Goal: Complete application form: Complete application form

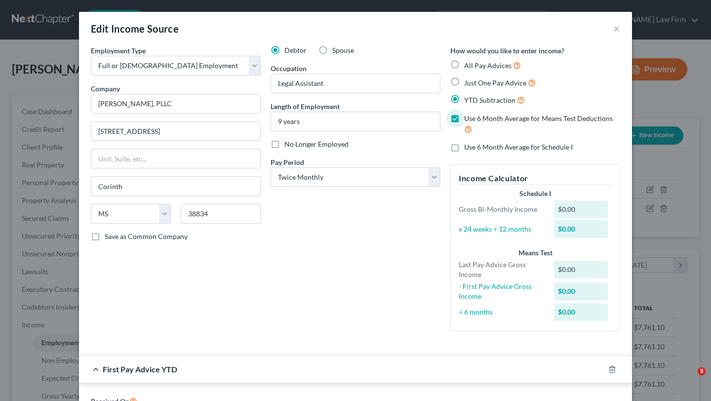
select select "0"
select select "25"
select select "1"
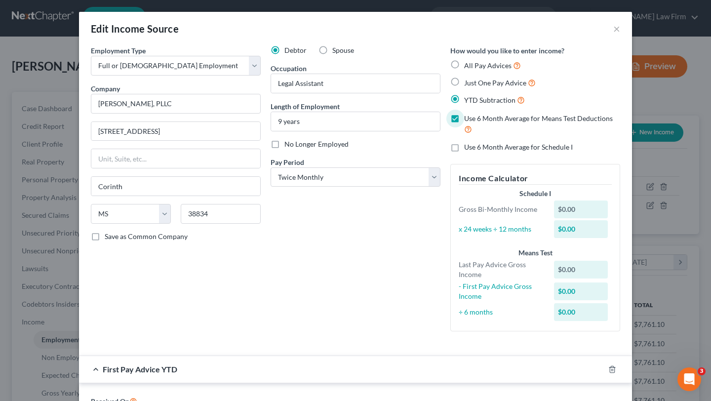
scroll to position [6, 0]
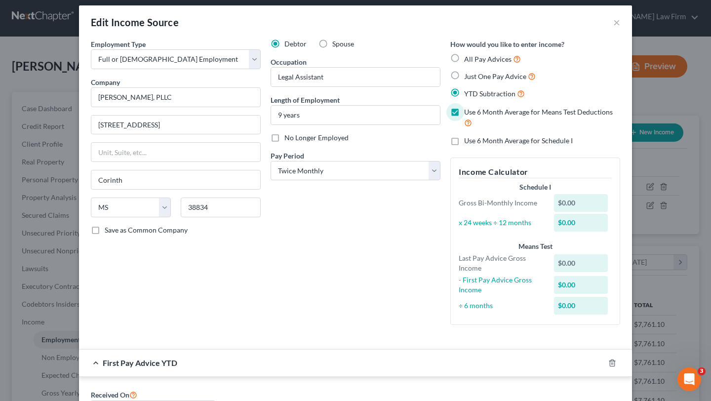
click at [464, 114] on label "Use 6 Month Average for Means Test Deductions" at bounding box center [542, 117] width 156 height 21
click at [468, 114] on input "Use 6 Month Average for Means Test Deductions" at bounding box center [471, 110] width 6 height 6
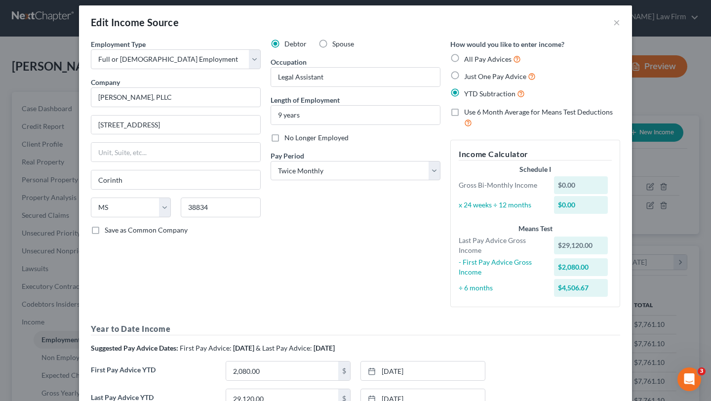
click at [464, 113] on label "Use 6 Month Average for Means Test Deductions" at bounding box center [542, 117] width 156 height 21
click at [468, 113] on input "Use 6 Month Average for Means Test Deductions" at bounding box center [471, 110] width 6 height 6
checkbox input "true"
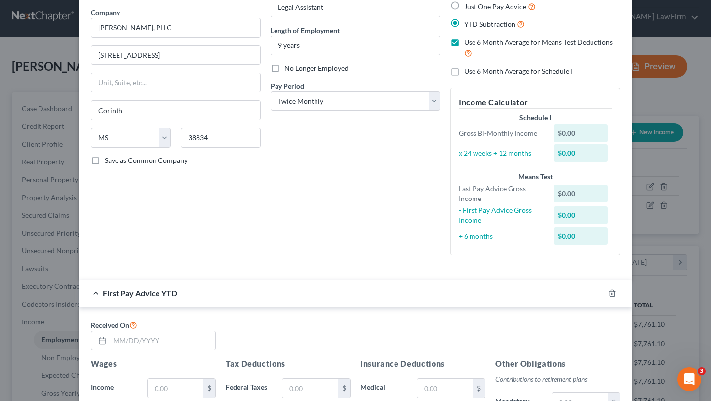
scroll to position [74, 0]
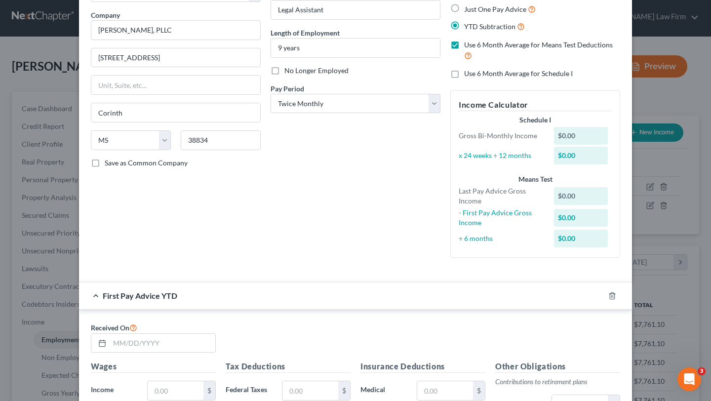
click at [464, 75] on label "Use 6 Month Average for Schedule I" at bounding box center [518, 74] width 109 height 10
click at [468, 75] on input "Use 6 Month Average for Schedule I" at bounding box center [471, 72] width 6 height 6
checkbox input "true"
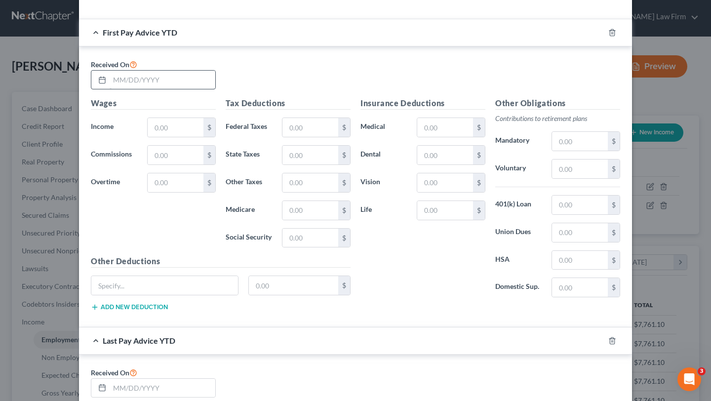
scroll to position [336, 0]
click at [174, 74] on input "text" at bounding box center [163, 80] width 106 height 19
type input "[DATE]"
click at [185, 122] on input "text" at bounding box center [176, 128] width 56 height 19
type input "2,080"
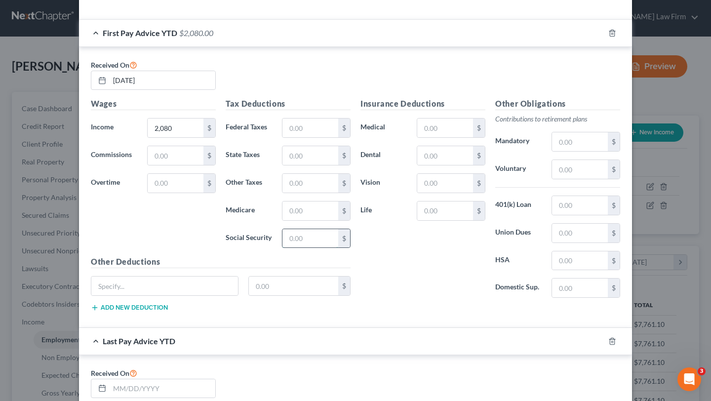
click at [317, 241] on input "text" at bounding box center [310, 238] width 56 height 19
type input "128.96"
click at [305, 208] on input "text" at bounding box center [310, 210] width 56 height 19
type input "30.16"
click at [313, 130] on input "text" at bounding box center [310, 128] width 56 height 19
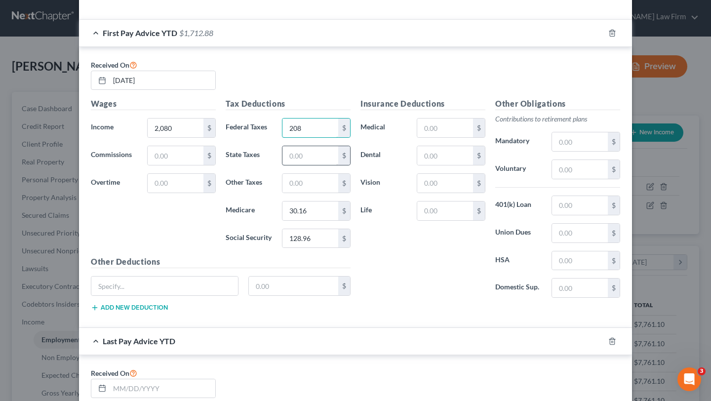
type input "208"
click at [318, 153] on input "text" at bounding box center [310, 155] width 56 height 19
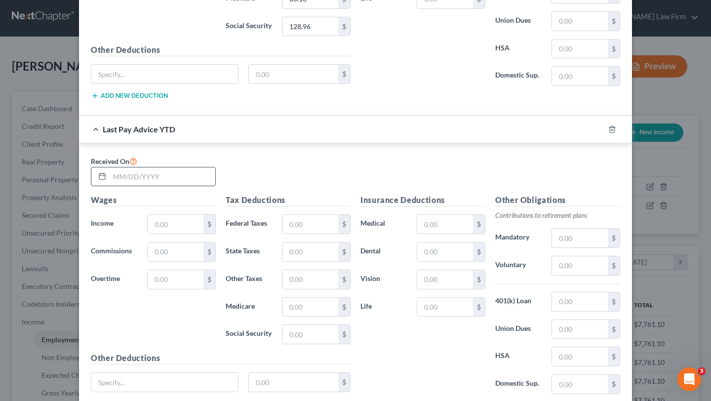
scroll to position [554, 0]
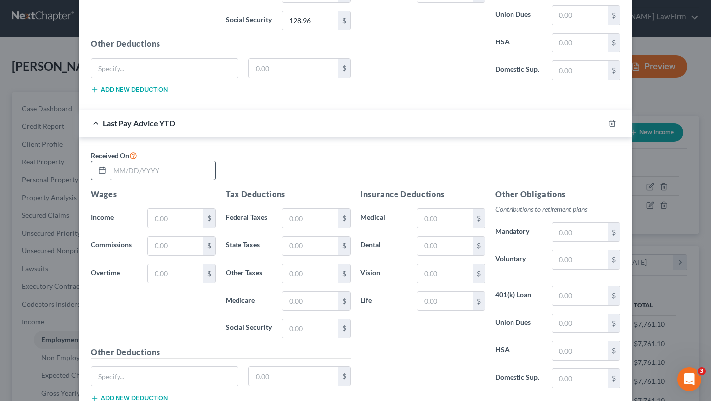
type input "59"
click at [127, 173] on input "text" at bounding box center [163, 170] width 106 height 19
type input "[DATE]"
click at [170, 212] on input "text" at bounding box center [176, 218] width 56 height 19
type input "29,120"
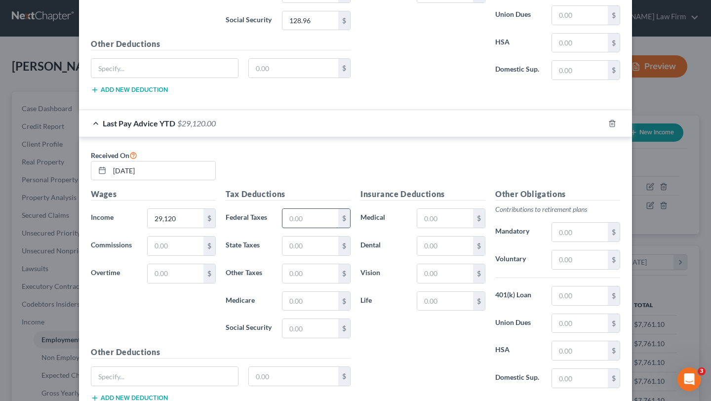
click at [318, 217] on input "text" at bounding box center [310, 218] width 56 height 19
type input "1,400"
click at [326, 241] on input "text" at bounding box center [310, 246] width 56 height 19
type input "826"
click at [318, 301] on input "text" at bounding box center [310, 301] width 56 height 19
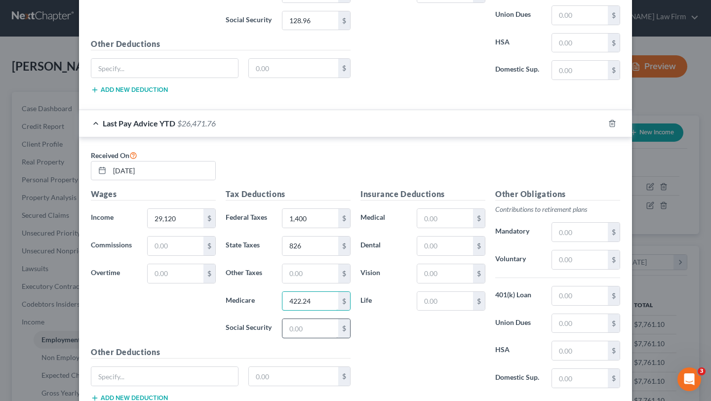
type input "422.24"
click at [316, 325] on input "text" at bounding box center [310, 328] width 56 height 19
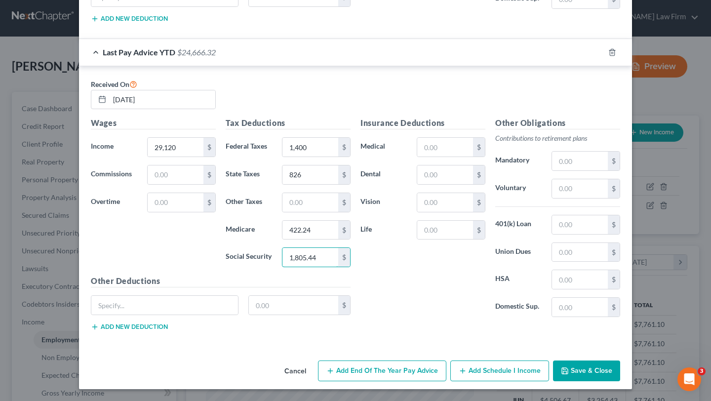
type input "1,805.44"
click at [588, 369] on button "Save & Close" at bounding box center [586, 370] width 67 height 21
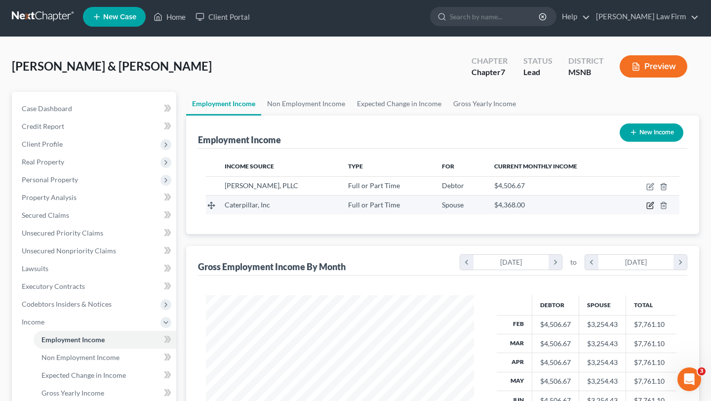
click at [651, 205] on icon "button" at bounding box center [651, 204] width 4 height 4
select select "0"
select select "45"
select select "3"
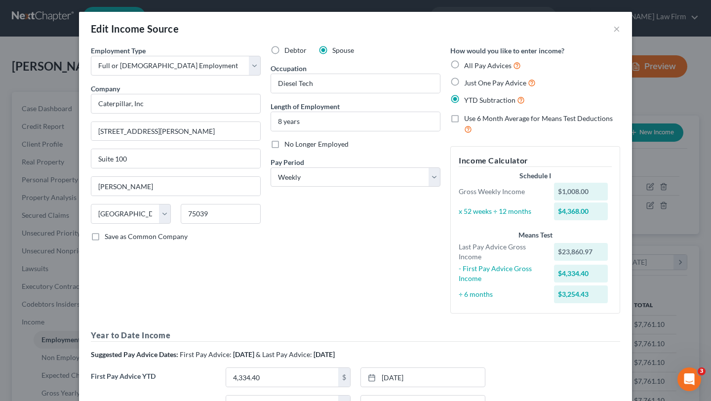
click at [464, 118] on label "Use 6 Month Average for Means Test Deductions" at bounding box center [542, 124] width 156 height 21
click at [468, 118] on input "Use 6 Month Average for Means Test Deductions" at bounding box center [471, 117] width 6 height 6
checkbox input "true"
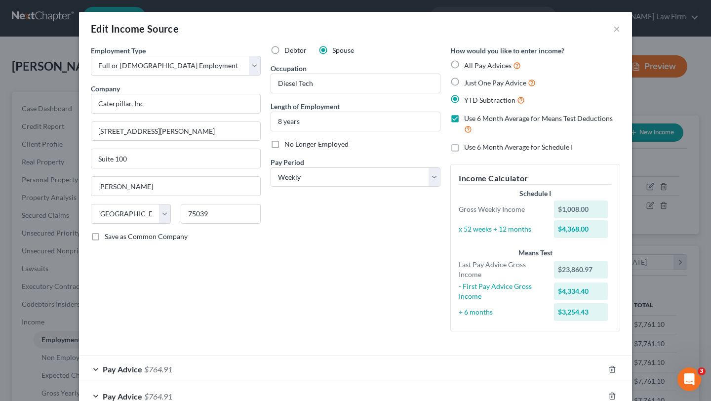
click at [464, 146] on label "Use 6 Month Average for Schedule I" at bounding box center [518, 147] width 109 height 10
click at [468, 146] on input "Use 6 Month Average for Schedule I" at bounding box center [471, 145] width 6 height 6
checkbox input "true"
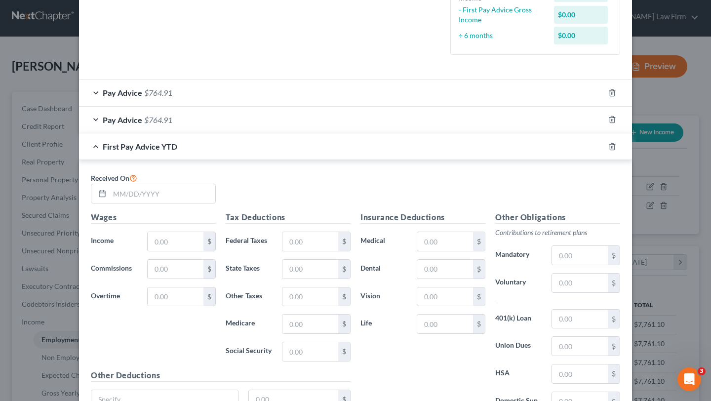
scroll to position [278, 0]
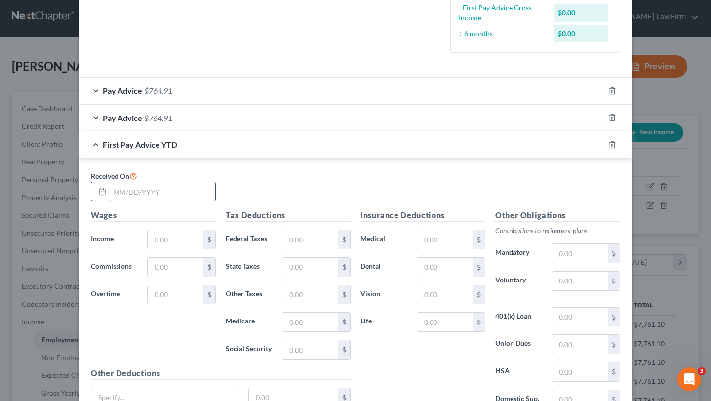
click at [142, 192] on input "text" at bounding box center [163, 191] width 106 height 19
type input "0"
type input "[DATE]"
click at [181, 238] on input "text" at bounding box center [176, 239] width 56 height 19
type input "539.76"
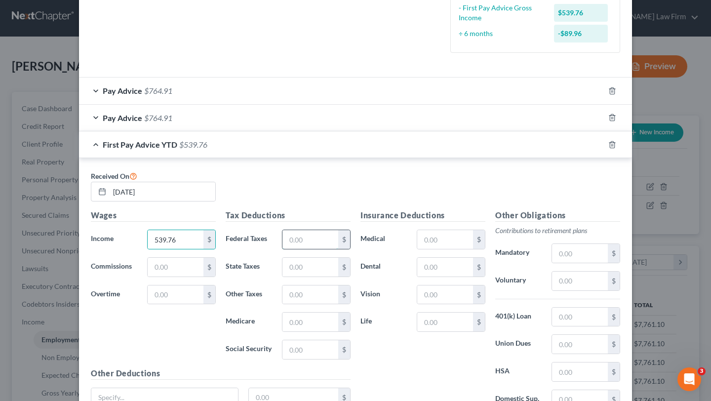
click at [318, 239] on input "text" at bounding box center [310, 239] width 56 height 19
type input "33.47"
click at [306, 350] on input "text" at bounding box center [310, 349] width 56 height 19
type input "33.47"
click at [309, 323] on input "text" at bounding box center [310, 322] width 56 height 19
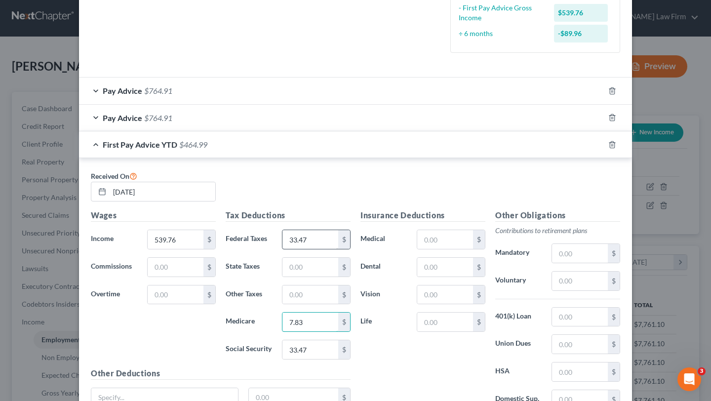
type input "7.83"
drag, startPoint x: 311, startPoint y: 240, endPoint x: 248, endPoint y: 253, distance: 64.6
click at [248, 253] on div "Tax Deductions Federal Taxes 33.47 $ State Taxes $ Other Taxes $ Medicare 7.83 …" at bounding box center [288, 288] width 135 height 158
click at [320, 269] on input "text" at bounding box center [310, 267] width 56 height 19
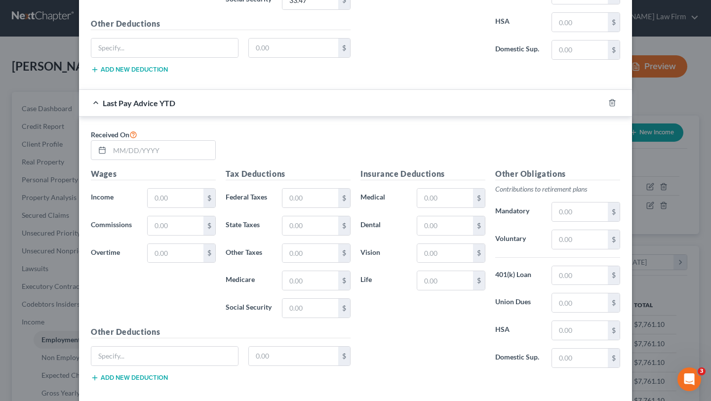
scroll to position [631, 0]
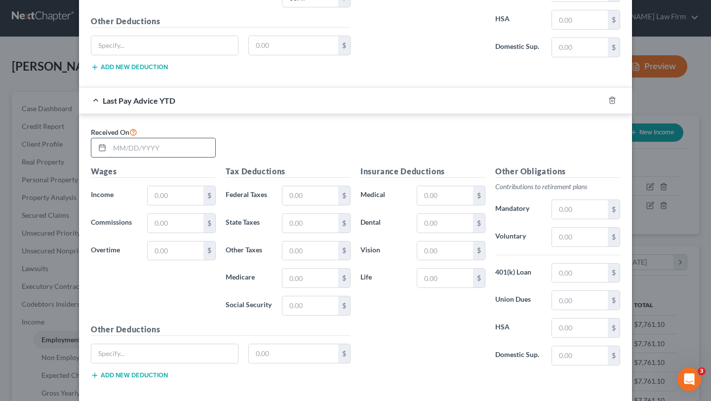
type input "11"
click at [162, 152] on input "text" at bounding box center [163, 147] width 106 height 19
type input "[DATE]"
click at [180, 194] on input "text" at bounding box center [176, 195] width 56 height 19
type input "2"
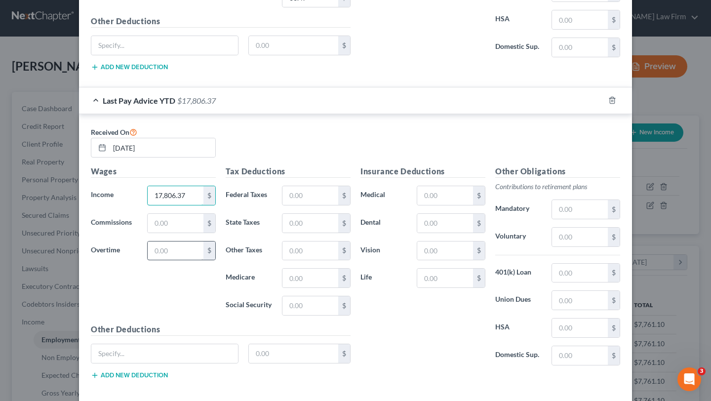
type input "17,806.37"
click at [188, 252] on input "text" at bounding box center [176, 250] width 56 height 19
type input "2,190.09"
click at [178, 219] on input "text" at bounding box center [176, 223] width 56 height 19
type input "23,660.97"
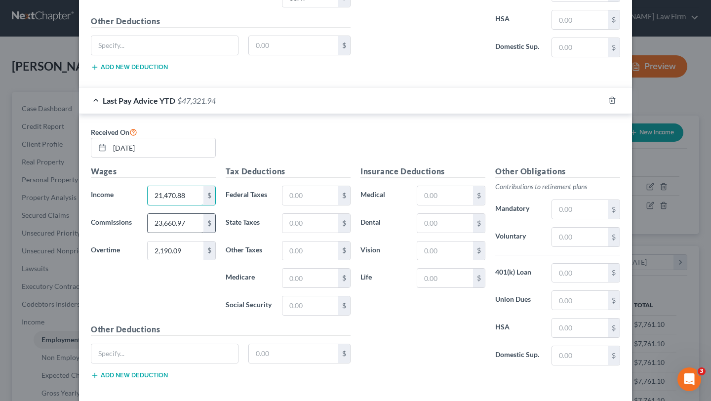
type input "21,470.88"
drag, startPoint x: 192, startPoint y: 224, endPoint x: 138, endPoint y: 224, distance: 53.3
click at [138, 224] on div "Commissions 23,660.97 $" at bounding box center [153, 223] width 135 height 20
click at [191, 219] on input "23,660.97" at bounding box center [176, 223] width 56 height 19
type input "2"
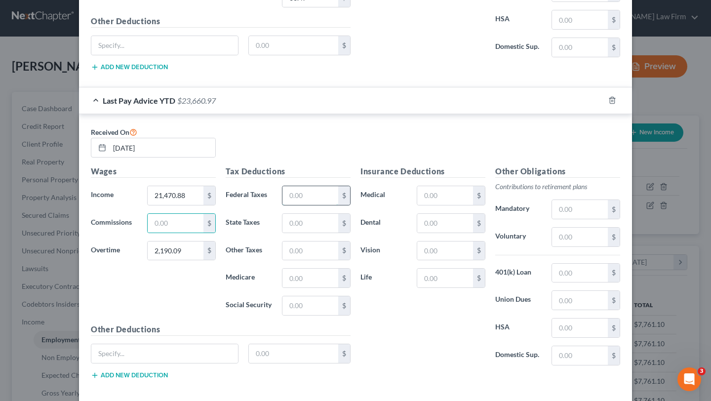
click at [302, 198] on input "text" at bounding box center [310, 195] width 56 height 19
type input "1,173.77"
click at [300, 224] on input "text" at bounding box center [310, 223] width 56 height 19
type input "732"
click at [314, 281] on input "text" at bounding box center [310, 278] width 56 height 19
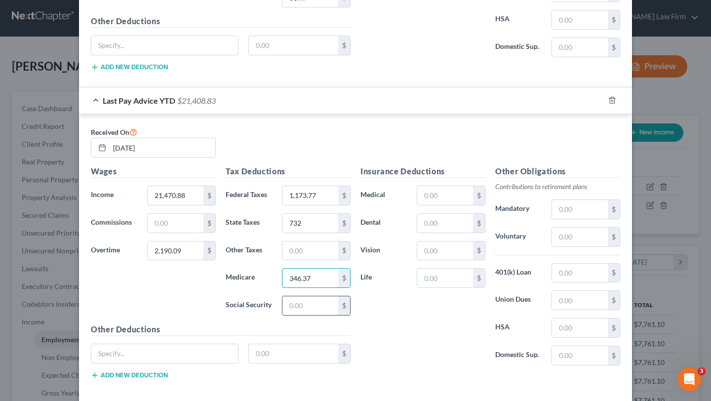
type input "346.37"
click at [316, 311] on input "text" at bounding box center [310, 305] width 56 height 19
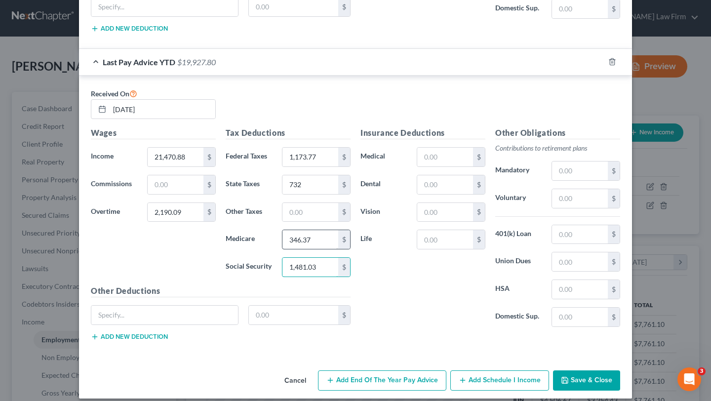
scroll to position [678, 0]
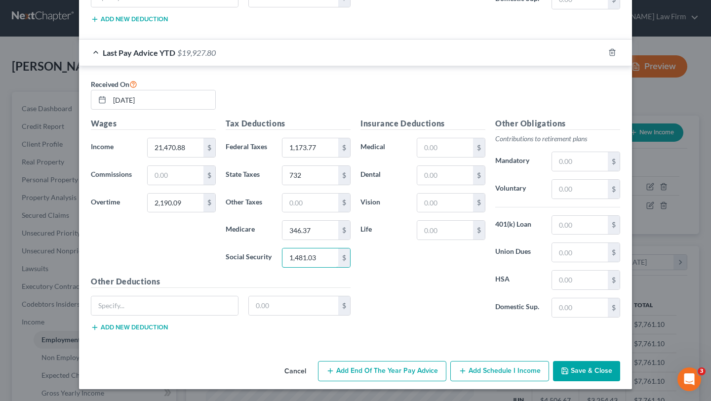
type input "1,481.03"
click at [583, 368] on button "Save & Close" at bounding box center [586, 371] width 67 height 21
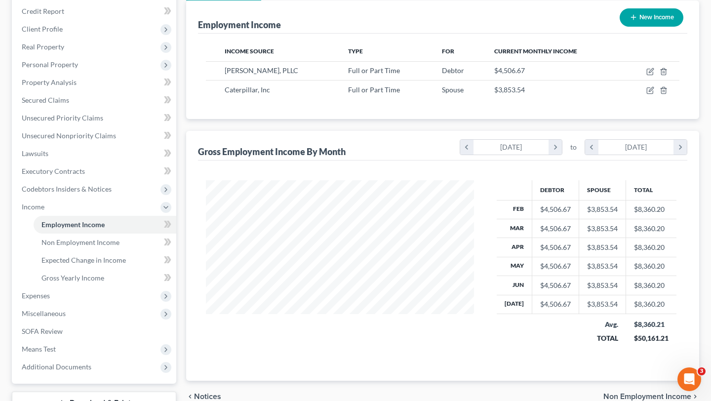
scroll to position [195, 0]
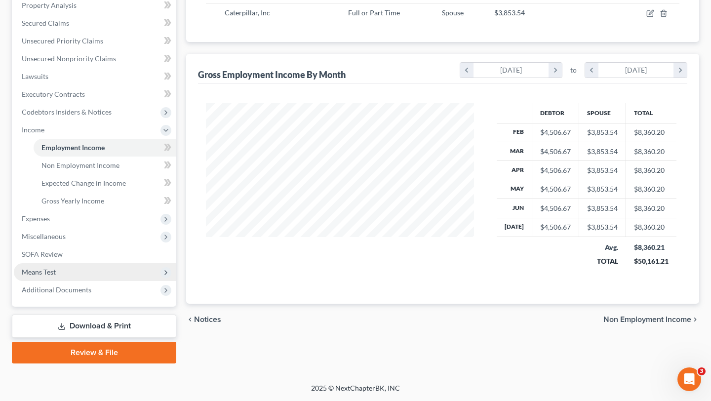
click at [53, 274] on span "Means Test" at bounding box center [39, 272] width 34 height 8
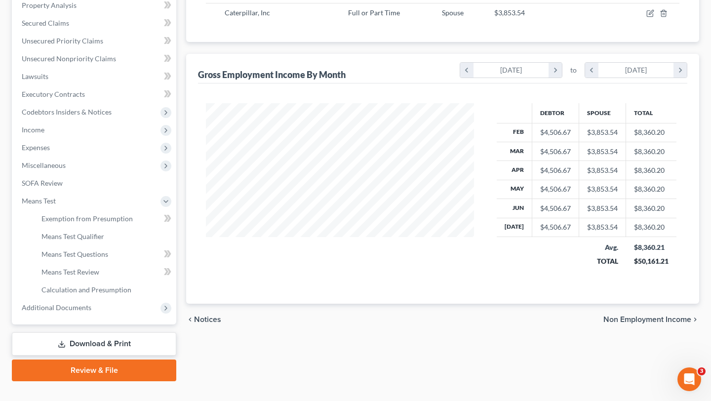
click at [111, 344] on link "Download & Print" at bounding box center [94, 343] width 164 height 23
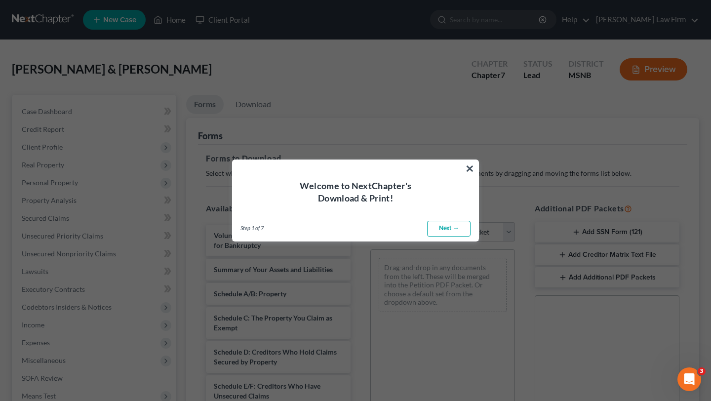
click at [454, 225] on link "Next →" at bounding box center [448, 229] width 43 height 16
select select "0"
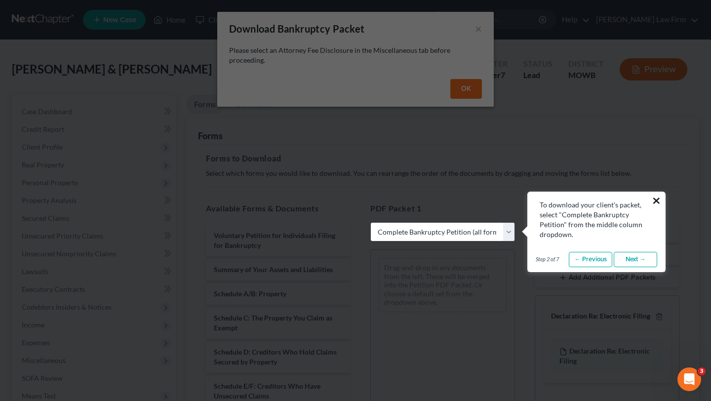
click at [659, 198] on button "×" at bounding box center [656, 201] width 9 height 16
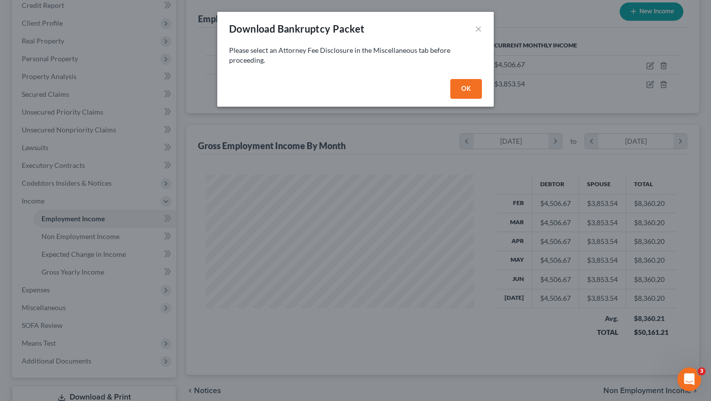
scroll to position [177, 288]
click at [77, 199] on div "Download Bankruptcy Packet × Please select an Attorney Fee Disclosure in the Mi…" at bounding box center [355, 200] width 711 height 401
click at [477, 30] on button "×" at bounding box center [478, 29] width 7 height 12
click at [466, 89] on button "OK" at bounding box center [466, 89] width 32 height 20
click at [467, 87] on button "OK" at bounding box center [466, 89] width 32 height 20
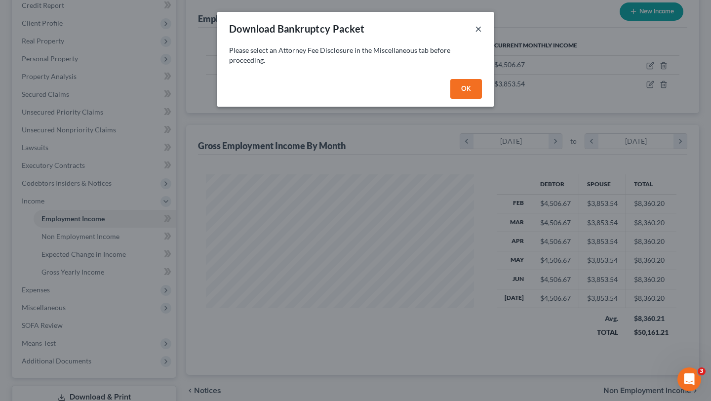
click at [479, 28] on button "×" at bounding box center [478, 29] width 7 height 12
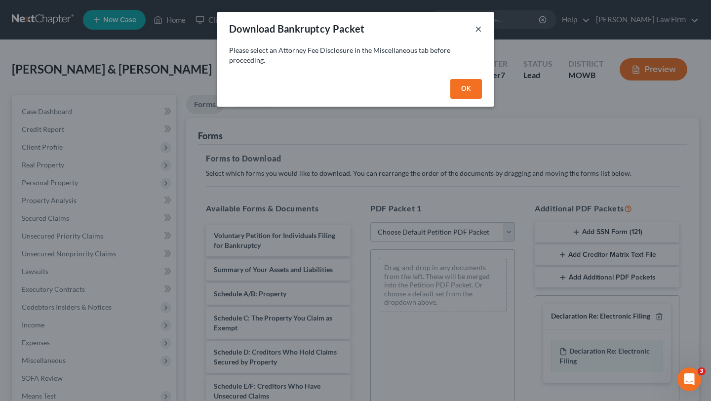
click at [479, 28] on button "×" at bounding box center [478, 29] width 7 height 12
click at [468, 93] on button "OK" at bounding box center [466, 89] width 32 height 20
click at [476, 94] on button "OK" at bounding box center [466, 89] width 32 height 20
click at [477, 27] on button "×" at bounding box center [478, 29] width 7 height 12
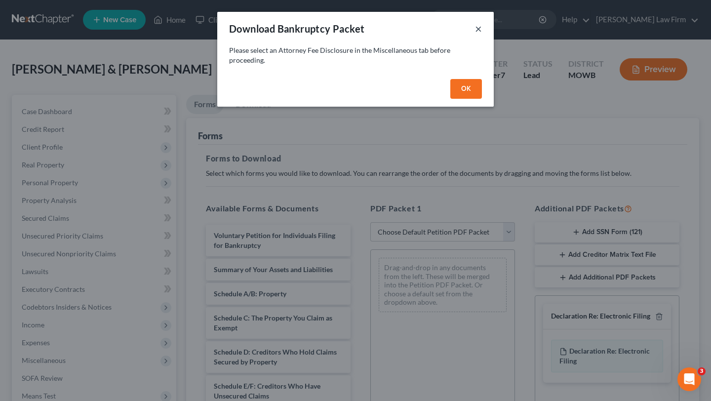
click at [477, 30] on button "×" at bounding box center [478, 29] width 7 height 12
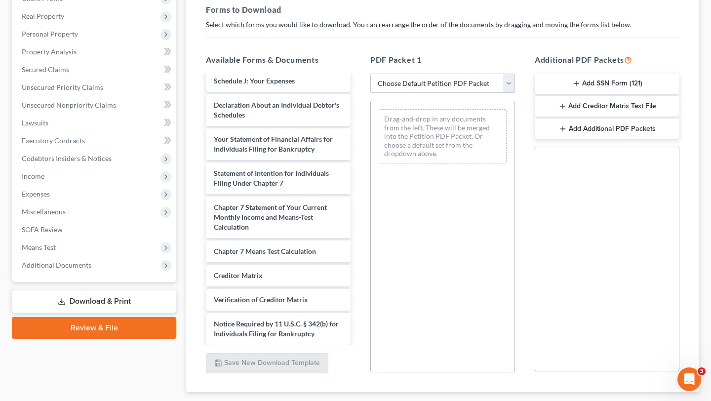
scroll to position [299, 0]
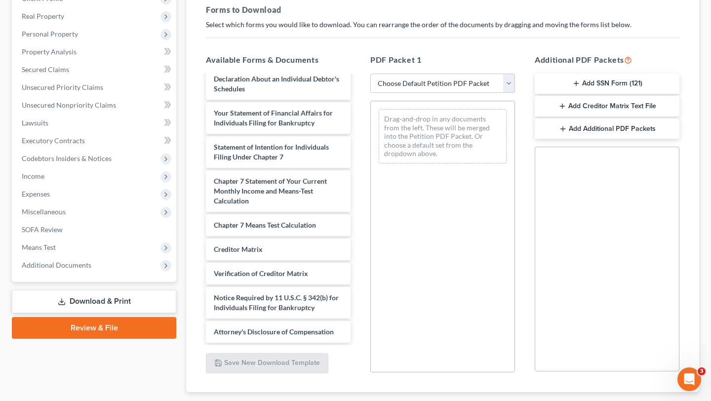
click at [80, 326] on link "Review & File" at bounding box center [94, 328] width 164 height 22
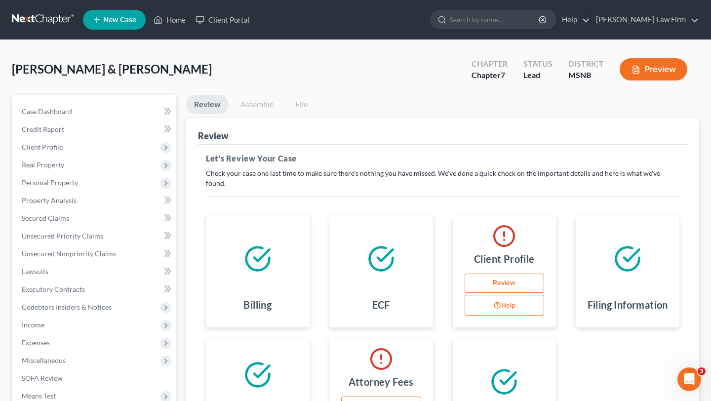
click at [658, 71] on button "Preview" at bounding box center [654, 69] width 68 height 22
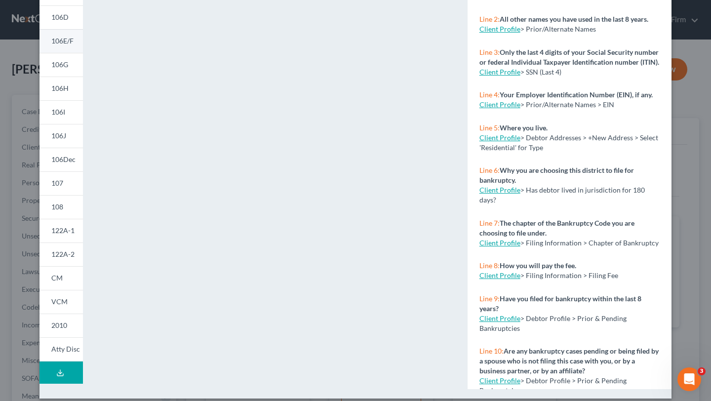
scroll to position [156, 0]
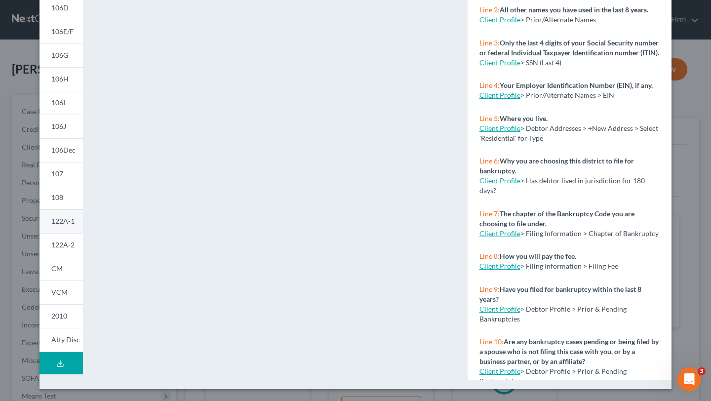
click at [62, 219] on span "122A-1" at bounding box center [62, 221] width 23 height 8
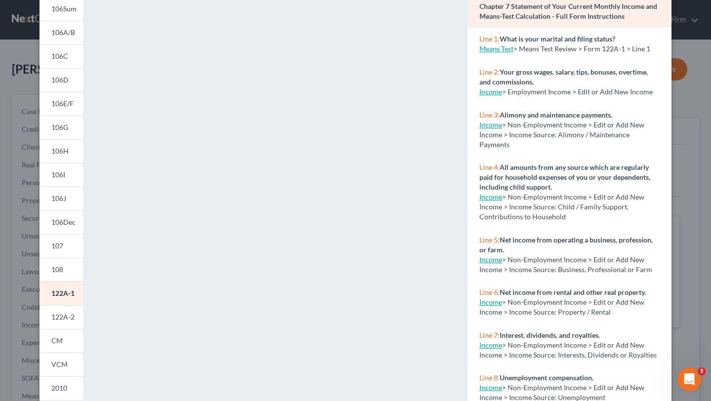
scroll to position [0, 0]
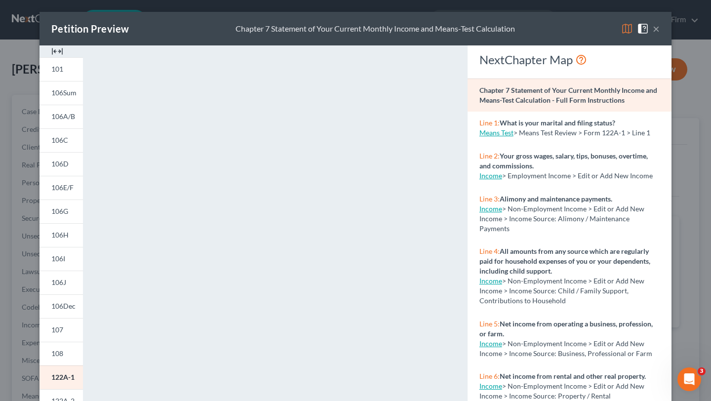
click at [658, 29] on button "×" at bounding box center [656, 29] width 7 height 12
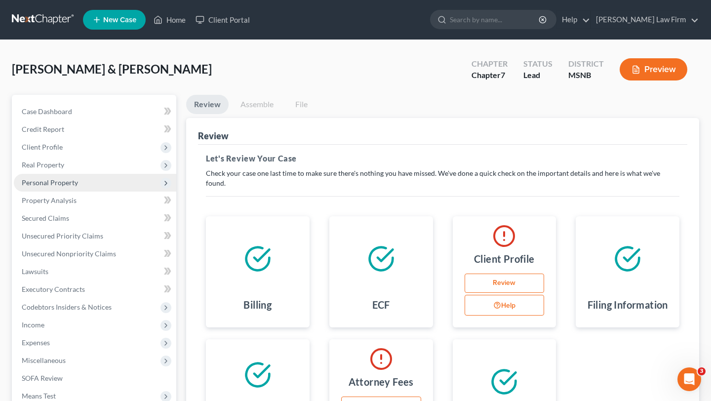
click at [43, 183] on span "Personal Property" at bounding box center [50, 182] width 56 height 8
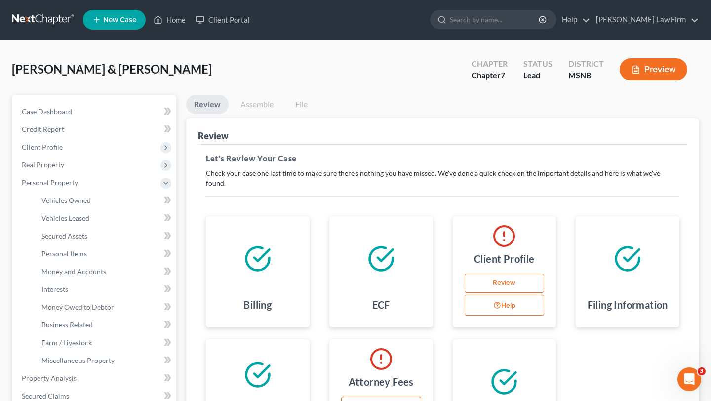
click at [661, 69] on button "Preview" at bounding box center [654, 69] width 68 height 22
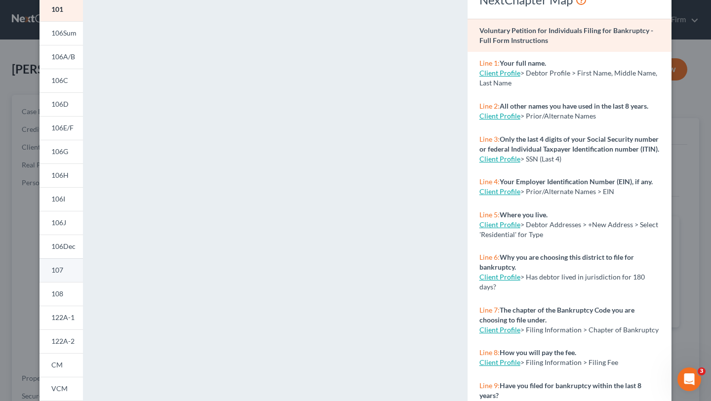
scroll to position [73, 0]
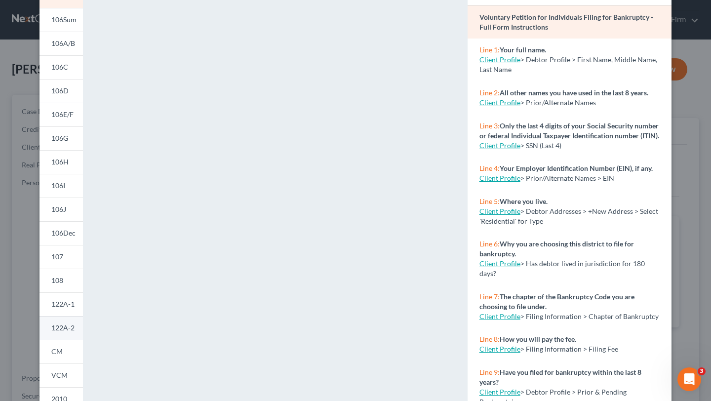
click at [61, 329] on span "122A-2" at bounding box center [62, 327] width 23 height 8
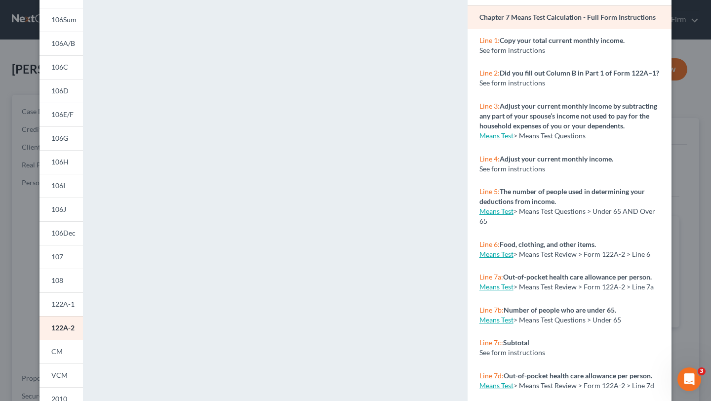
scroll to position [0, 0]
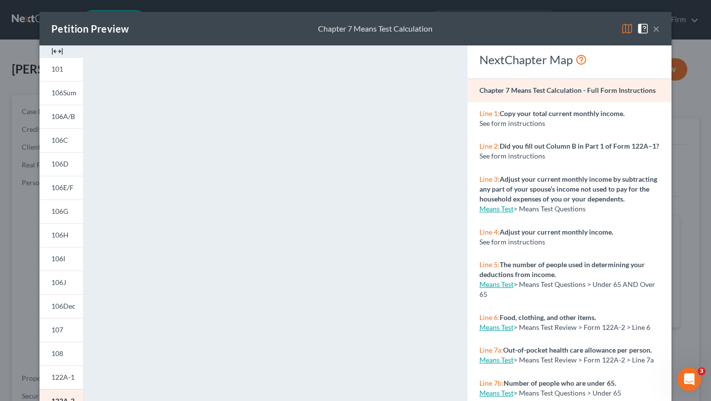
click at [656, 32] on button "×" at bounding box center [656, 29] width 7 height 12
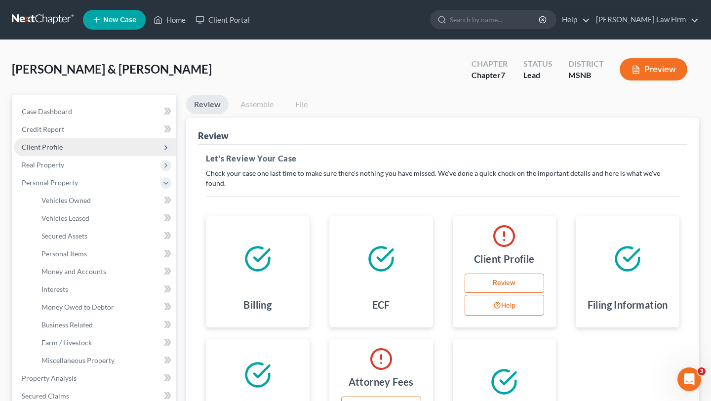
click at [48, 145] on span "Client Profile" at bounding box center [42, 147] width 41 height 8
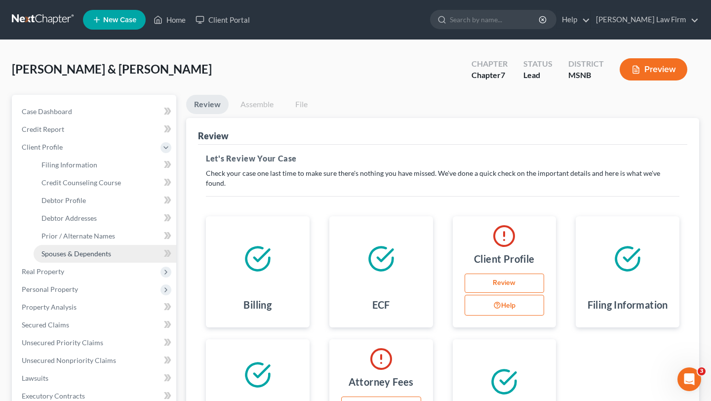
click at [82, 253] on span "Spouses & Dependents" at bounding box center [76, 253] width 70 height 8
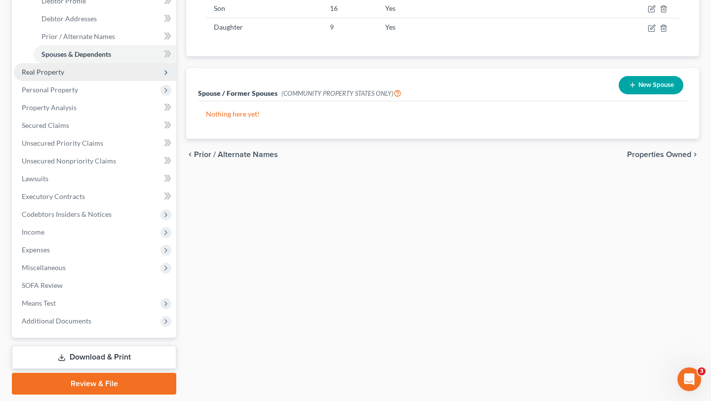
scroll to position [231, 0]
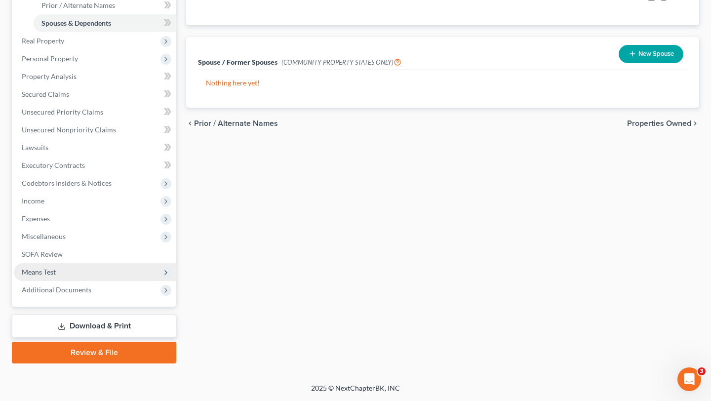
click at [49, 272] on span "Means Test" at bounding box center [39, 272] width 34 height 8
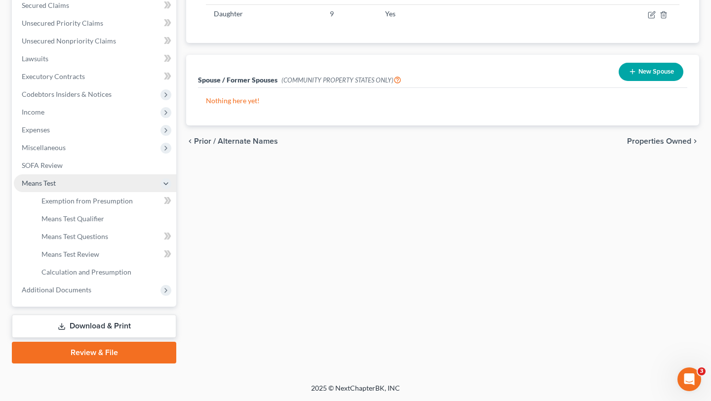
scroll to position [213, 0]
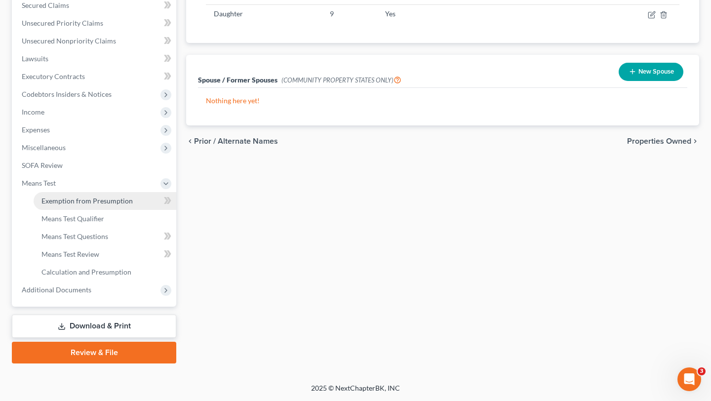
click at [94, 199] on span "Exemption from Presumption" at bounding box center [86, 201] width 91 height 8
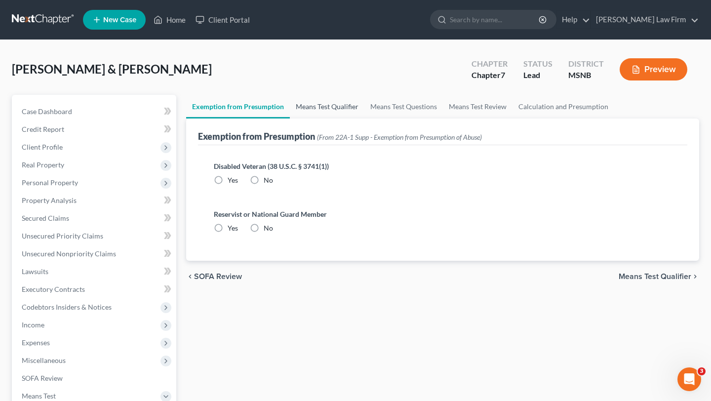
click at [314, 108] on link "Means Test Qualifier" at bounding box center [327, 107] width 75 height 24
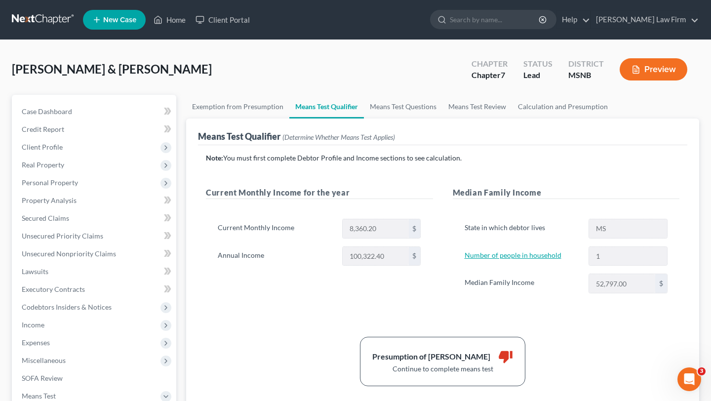
click at [548, 256] on link "Number of people in household" at bounding box center [513, 255] width 97 height 8
select select "0"
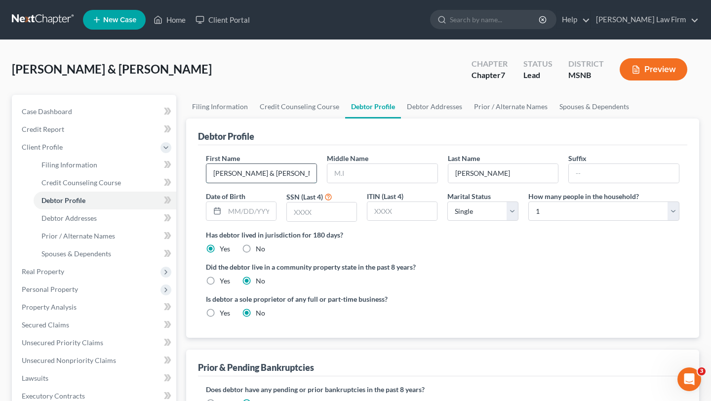
click at [243, 175] on input "Tiffany & Martin" at bounding box center [261, 173] width 110 height 19
click at [72, 112] on link "Case Dashboard" at bounding box center [95, 112] width 162 height 18
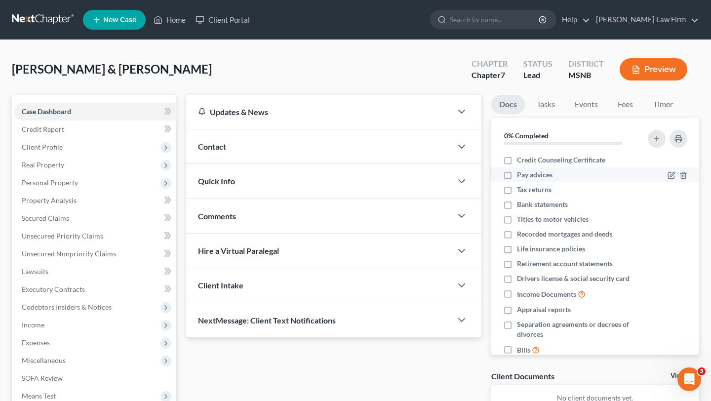
click at [517, 175] on label "Pay advices" at bounding box center [535, 175] width 36 height 10
click at [521, 175] on input "Pay advices" at bounding box center [524, 173] width 6 height 6
checkbox input "true"
click at [517, 205] on label "Bank statements" at bounding box center [542, 204] width 51 height 10
click at [521, 205] on input "Bank statements" at bounding box center [524, 202] width 6 height 6
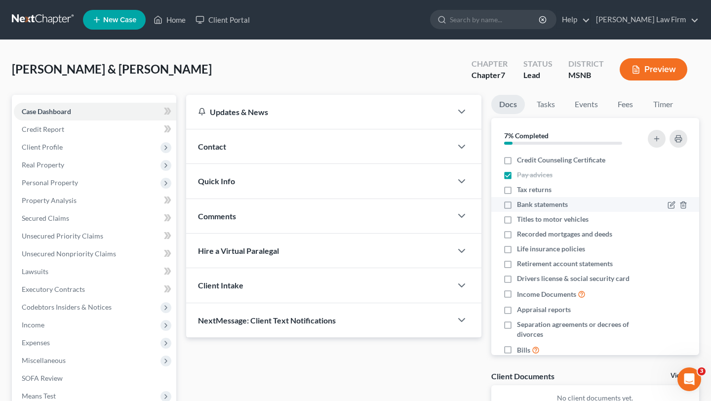
checkbox input "true"
click at [517, 160] on label "Credit Counseling Certificate" at bounding box center [561, 160] width 88 height 10
click at [521, 160] on input "Credit Counseling Certificate" at bounding box center [524, 158] width 6 height 6
checkbox input "true"
click at [215, 286] on span "Client Intake" at bounding box center [220, 284] width 45 height 9
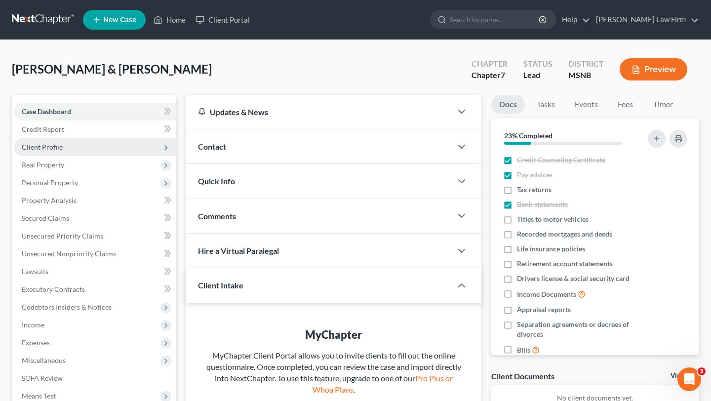
click at [43, 148] on span "Client Profile" at bounding box center [42, 147] width 41 height 8
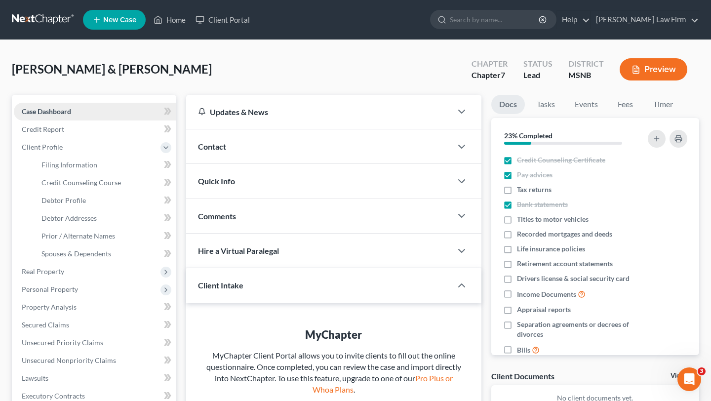
click at [40, 111] on span "Case Dashboard" at bounding box center [46, 111] width 49 height 8
click at [63, 165] on span "Filing Information" at bounding box center [69, 164] width 56 height 8
select select "1"
select select "0"
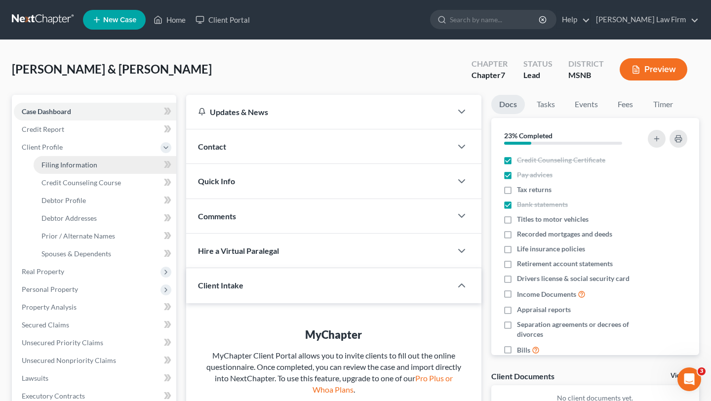
select select "25"
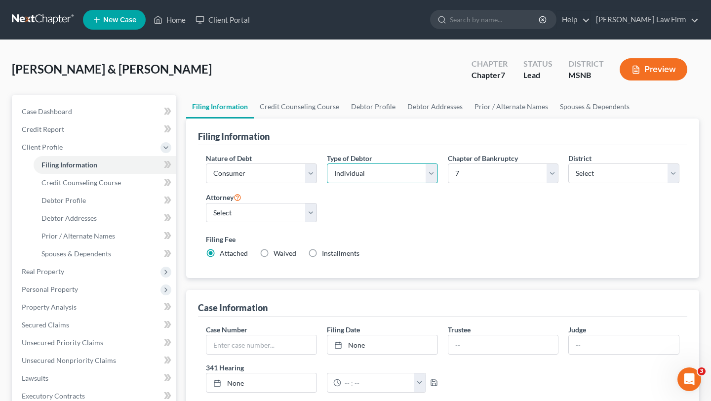
click at [434, 172] on select "Select Individual Joint" at bounding box center [382, 173] width 111 height 20
select select "1"
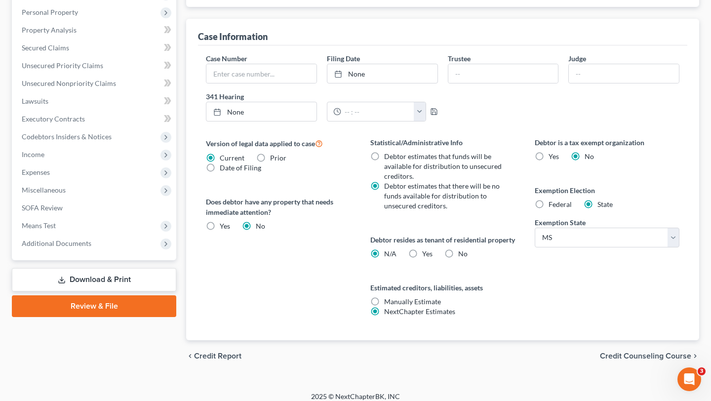
scroll to position [314, 0]
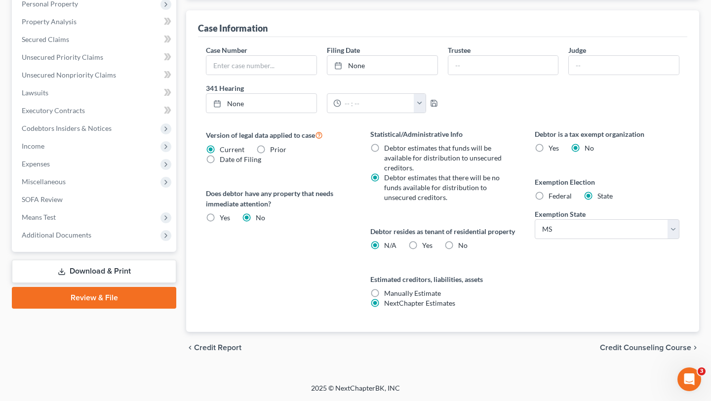
click at [610, 349] on span "Credit Counseling Course" at bounding box center [645, 348] width 91 height 8
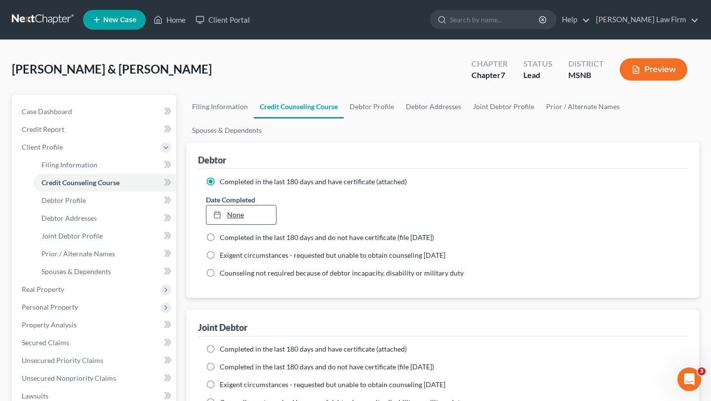
click at [243, 216] on link "None" at bounding box center [241, 214] width 70 height 19
type input "8/14/2025"
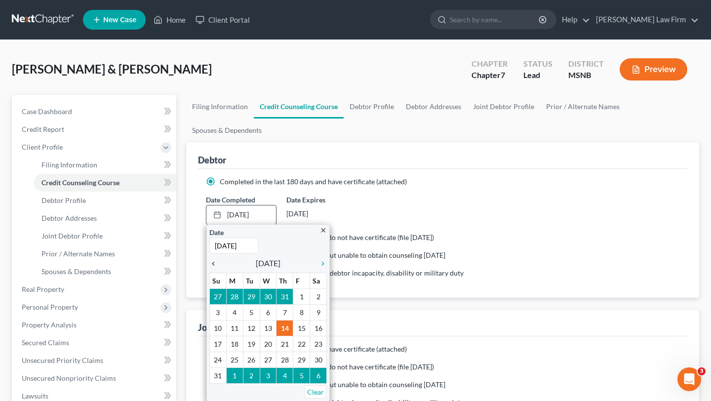
click at [213, 266] on icon "chevron_left" at bounding box center [215, 264] width 13 height 8
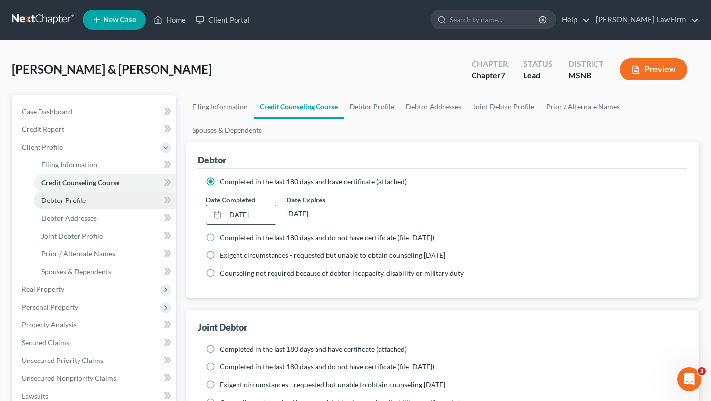
click at [88, 204] on link "Debtor Profile" at bounding box center [105, 201] width 143 height 18
select select "1"
select select "0"
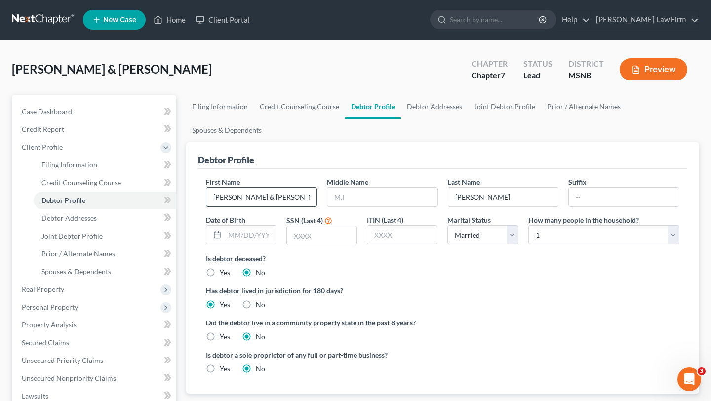
click at [243, 197] on input "Tiffany & Martin" at bounding box center [261, 197] width 110 height 19
type input "Martin"
click at [318, 236] on input "text" at bounding box center [322, 235] width 70 height 19
click at [351, 202] on input "text" at bounding box center [382, 197] width 110 height 19
type input "Andrew"
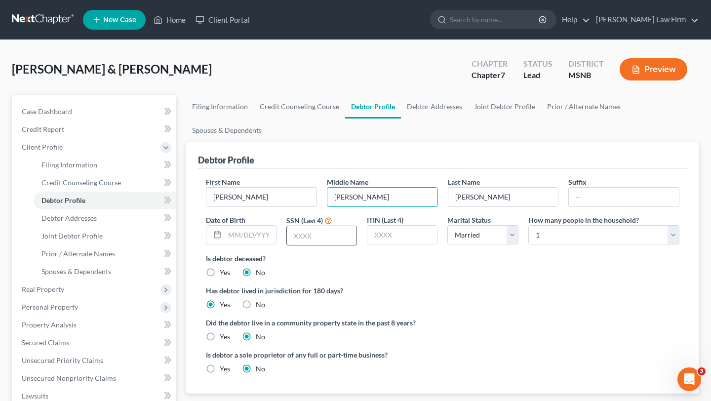
click at [340, 239] on input "text" at bounding box center [322, 235] width 70 height 19
click at [341, 241] on input "text" at bounding box center [322, 235] width 70 height 19
click at [673, 233] on select "Select 1 2 3 4 5 6 7 8 9 10 11 12 13 14 15 16 17 18 19 20" at bounding box center [603, 235] width 151 height 20
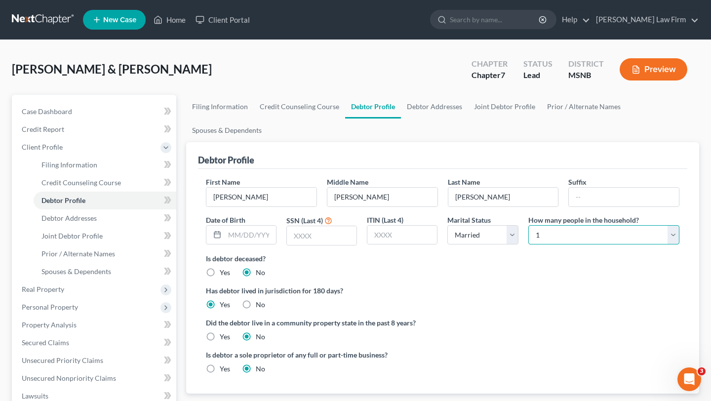
select select "4"
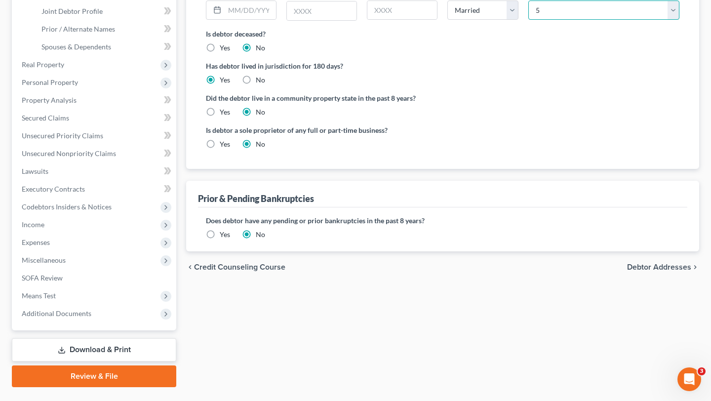
scroll to position [226, 0]
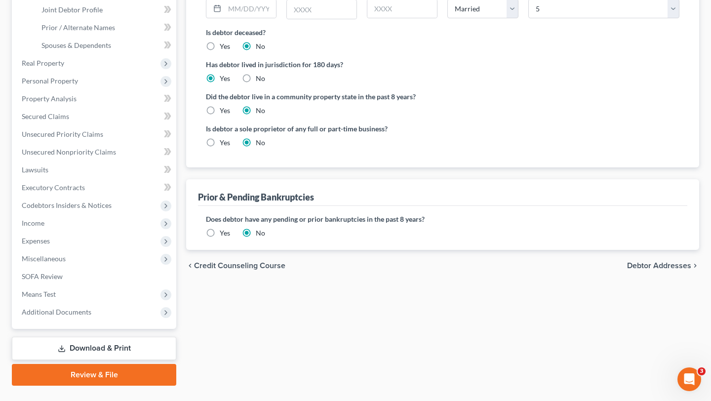
click at [650, 268] on span "Debtor Addresses" at bounding box center [659, 266] width 64 height 8
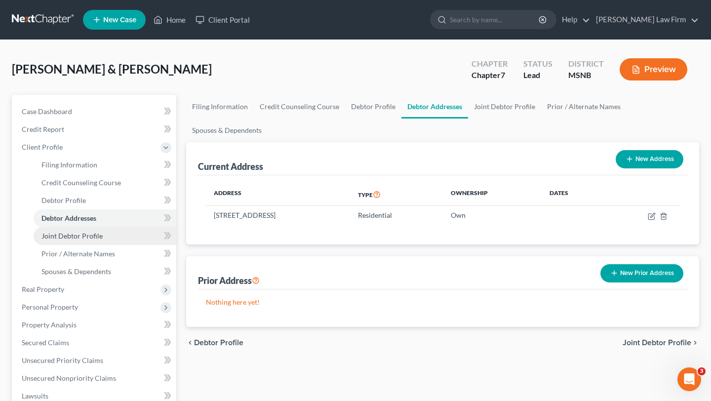
click at [112, 233] on link "Joint Debtor Profile" at bounding box center [105, 236] width 143 height 18
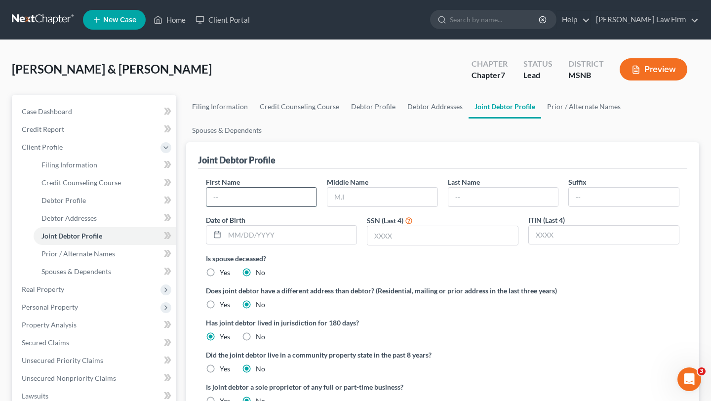
click at [229, 196] on input "text" at bounding box center [261, 197] width 110 height 19
type input "'"
type input "Tiffany"
type input "Lynn"
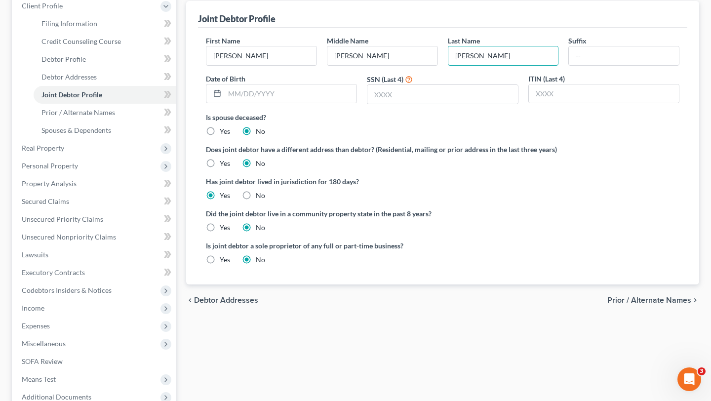
scroll to position [143, 0]
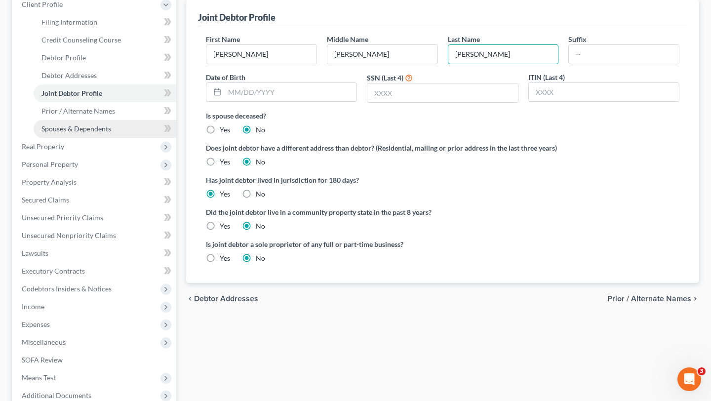
type input "Saenz"
click at [89, 127] on span "Spouses & Dependents" at bounding box center [76, 128] width 70 height 8
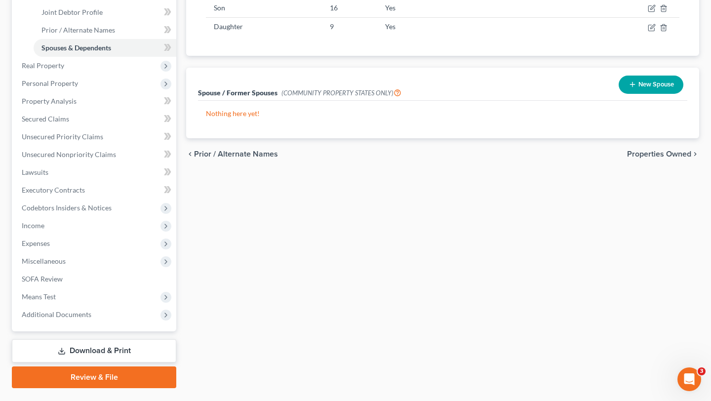
scroll to position [248, 0]
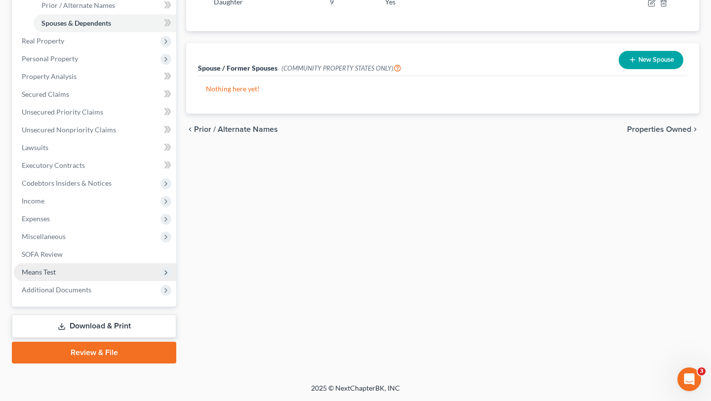
click at [65, 267] on span "Means Test" at bounding box center [95, 272] width 162 height 18
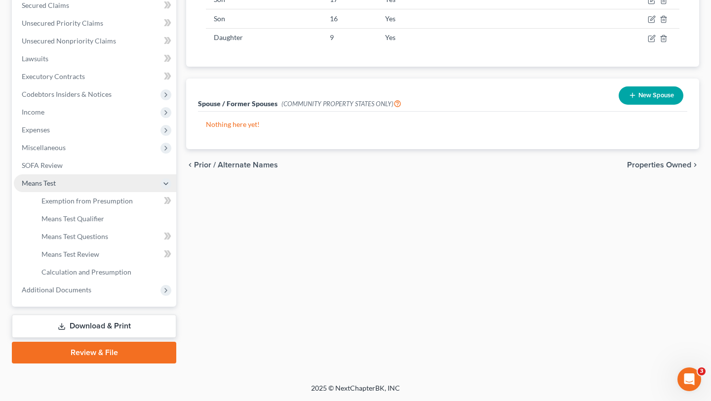
scroll to position [213, 0]
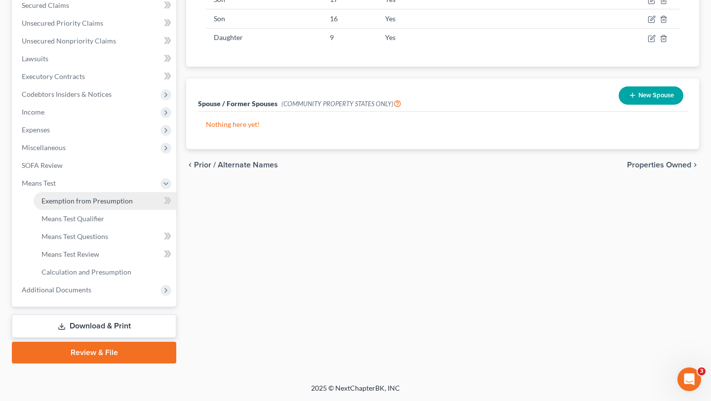
click at [77, 203] on span "Exemption from Presumption" at bounding box center [86, 201] width 91 height 8
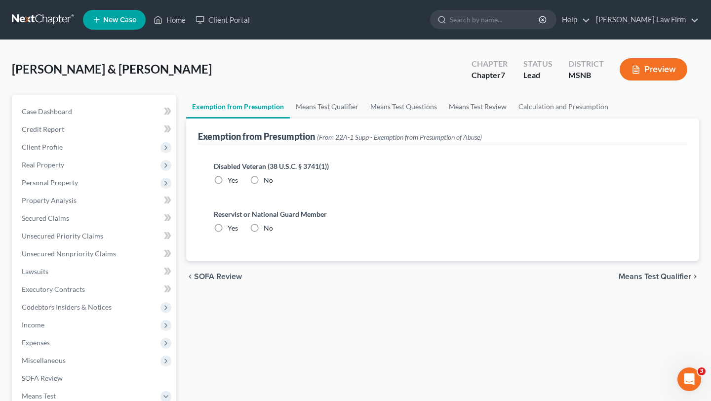
click at [637, 278] on span "Means Test Qualifier" at bounding box center [655, 277] width 73 height 8
